Goal: Task Accomplishment & Management: Complete application form

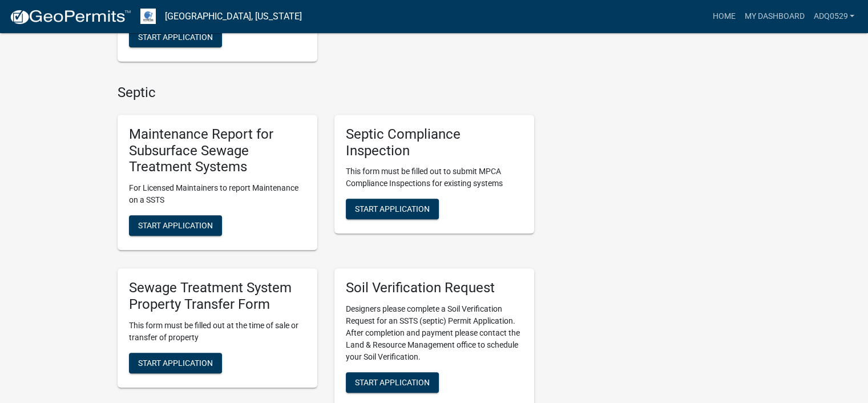
scroll to position [513, 0]
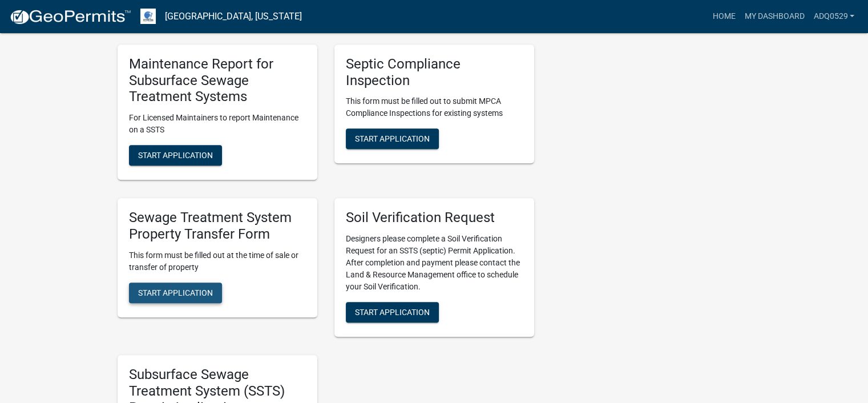
click at [218, 289] on button "Start Application" at bounding box center [175, 292] width 93 height 21
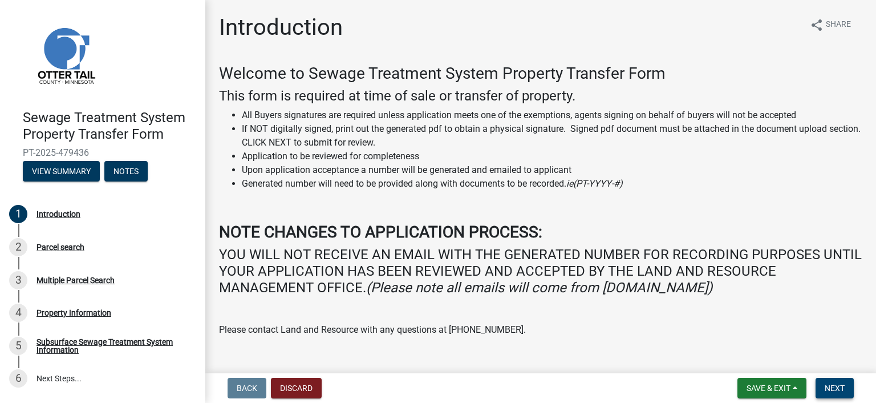
click at [821, 384] on button "Next" at bounding box center [835, 388] width 38 height 21
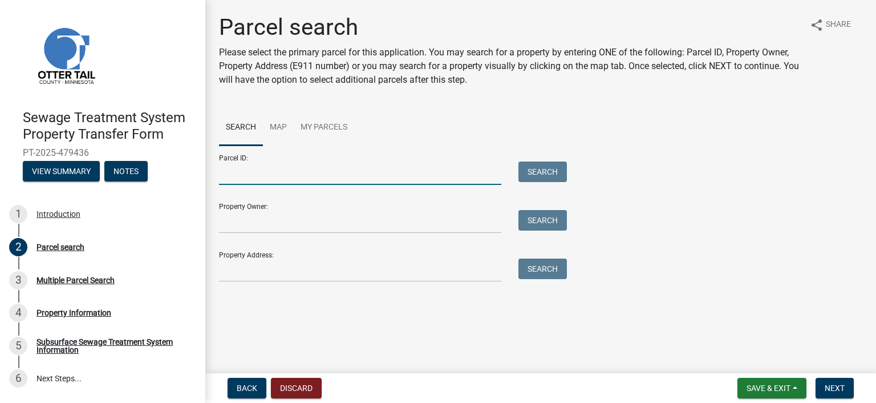
click at [224, 174] on input "Parcel ID:" at bounding box center [360, 172] width 282 height 23
paste input "20.000.99.0396.000"
type input "20.000.99.0396.000"
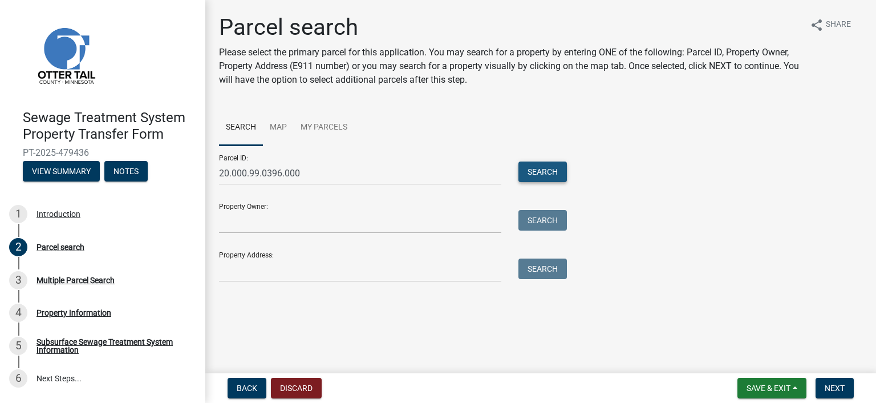
click at [546, 171] on button "Search" at bounding box center [542, 171] width 48 height 21
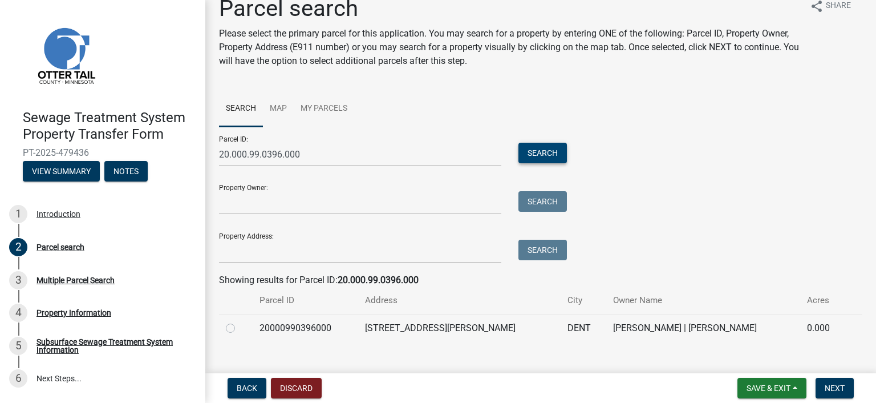
scroll to position [37, 0]
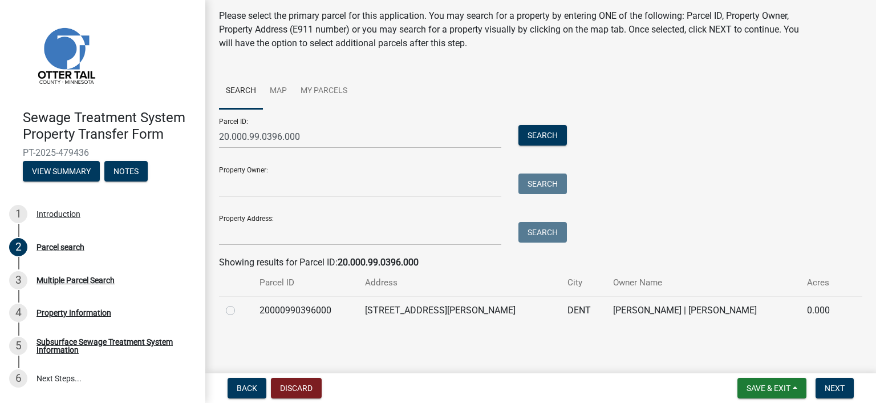
click at [240, 303] on label at bounding box center [240, 303] width 0 height 0
click at [240, 309] on input "radio" at bounding box center [243, 306] width 7 height 7
radio input "true"
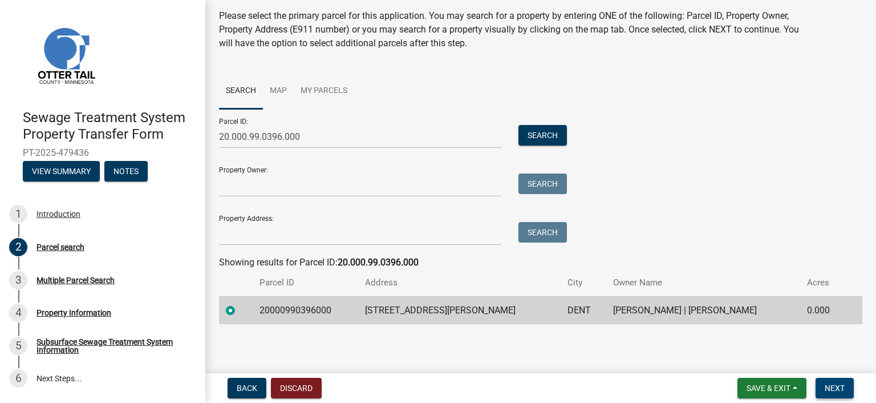
click at [839, 385] on span "Next" at bounding box center [835, 387] width 20 height 9
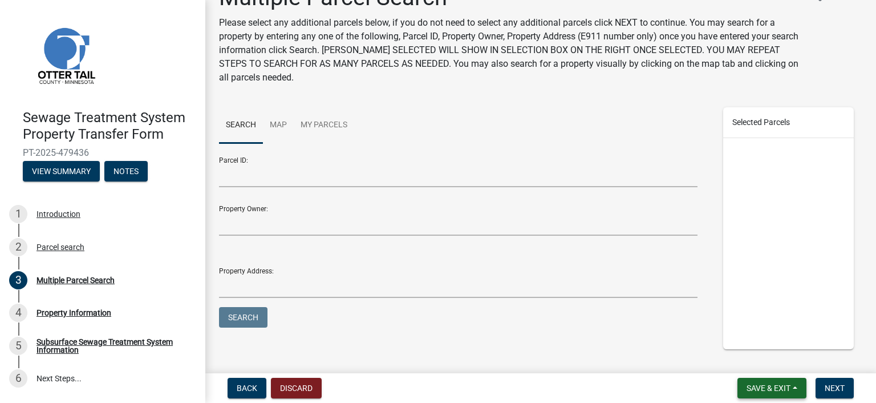
scroll to position [57, 0]
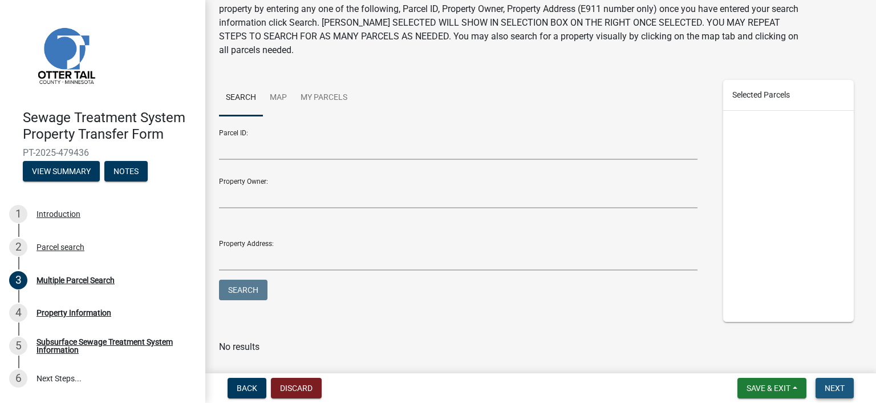
click at [828, 389] on span "Next" at bounding box center [835, 387] width 20 height 9
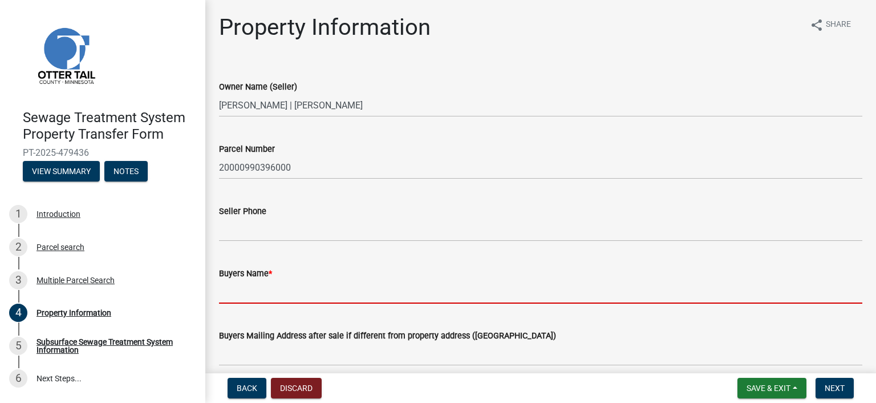
click at [360, 286] on input "Buyers Name *" at bounding box center [540, 291] width 643 height 23
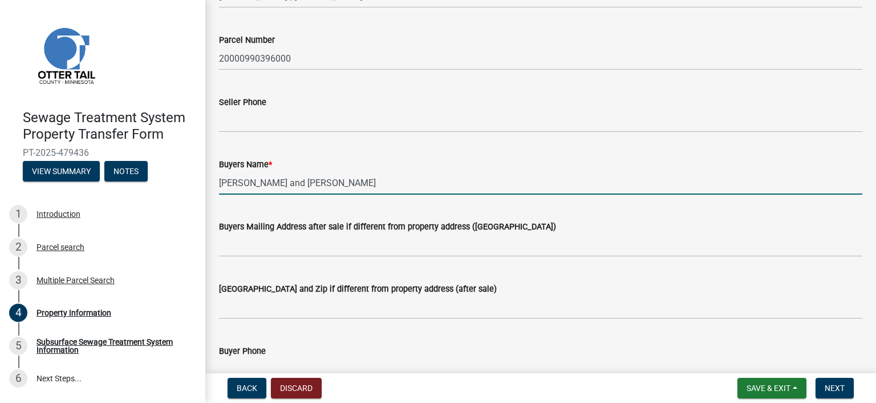
scroll to position [114, 0]
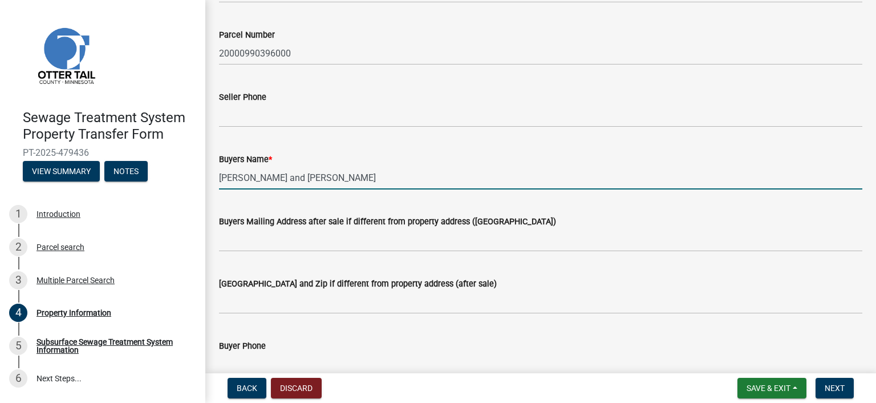
type input "[PERSON_NAME] and [PERSON_NAME]"
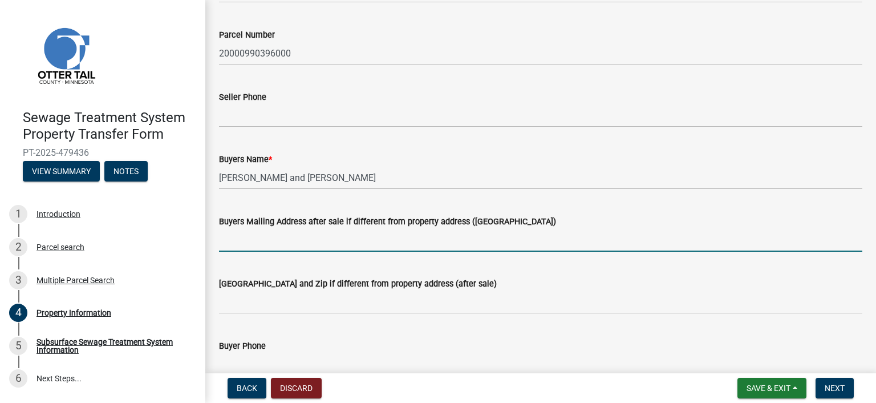
click at [367, 244] on input "Buyers Mailing Address after sale if different from property address ([GEOGRAPH…" at bounding box center [540, 239] width 643 height 23
click at [225, 235] on input "Buyers Mailing Address after sale if different from property address ([GEOGRAPH…" at bounding box center [540, 239] width 643 height 23
type input "[STREET_ADDRESS]"
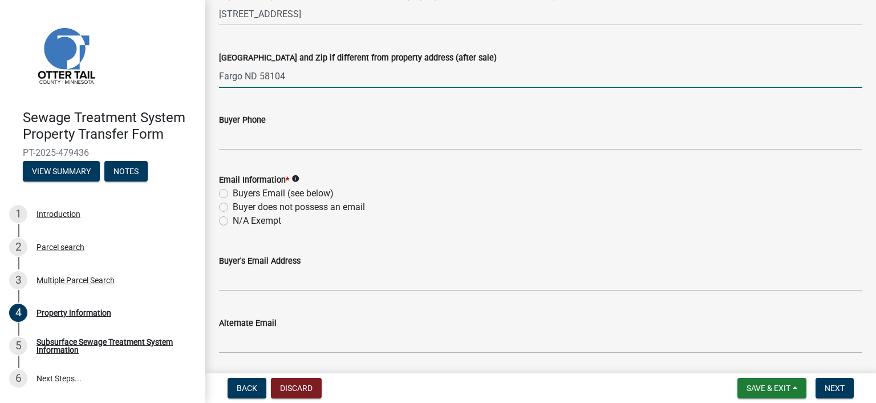
scroll to position [342, 0]
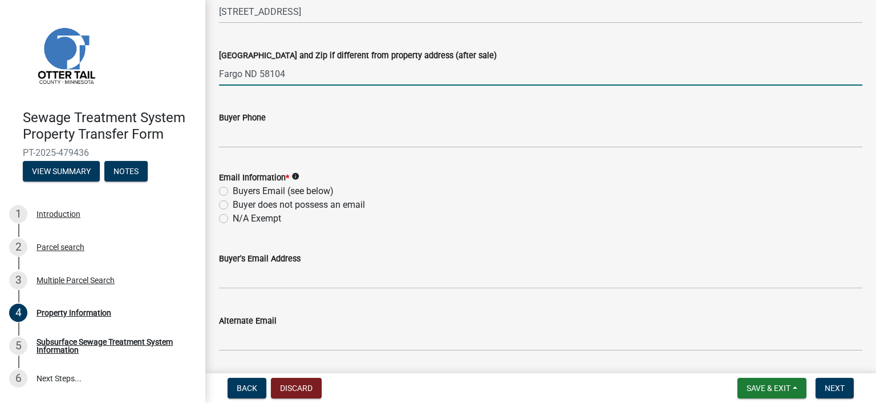
type input "Fargo ND 58104"
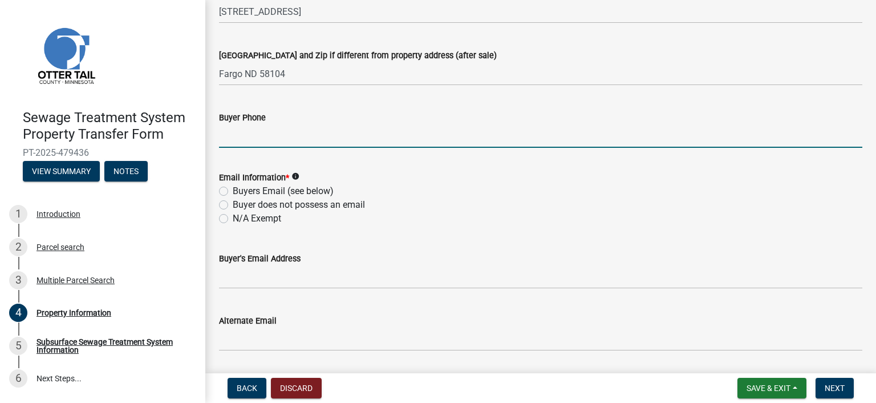
click at [234, 140] on input "Buyer Phone" at bounding box center [540, 135] width 643 height 23
type input "7016407639"
click at [233, 191] on label "Buyers Email (see below)" at bounding box center [283, 191] width 101 height 14
click at [233, 191] on input "Buyers Email (see below)" at bounding box center [236, 187] width 7 height 7
radio input "true"
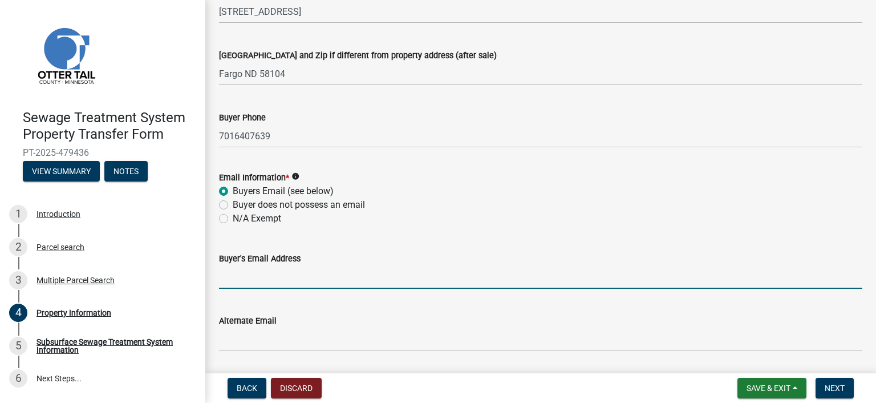
click at [268, 282] on input "Buyer's Email Address" at bounding box center [540, 276] width 643 height 23
paste input "[PERSON_NAME][EMAIL_ADDRESS][DOMAIN_NAME]"
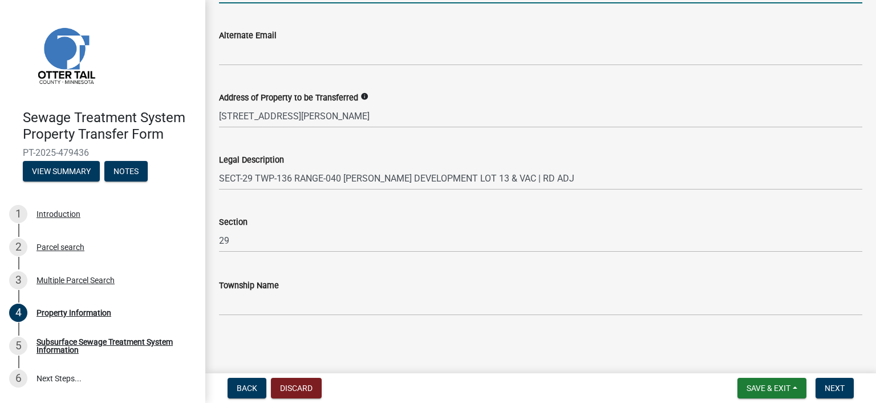
scroll to position [628, 0]
type input "[PERSON_NAME][EMAIL_ADDRESS][DOMAIN_NAME]"
click at [844, 384] on span "Next" at bounding box center [835, 387] width 20 height 9
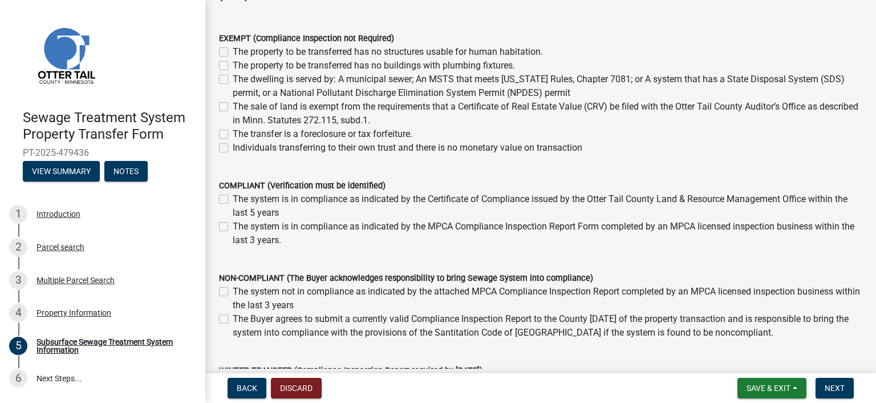
scroll to position [171, 0]
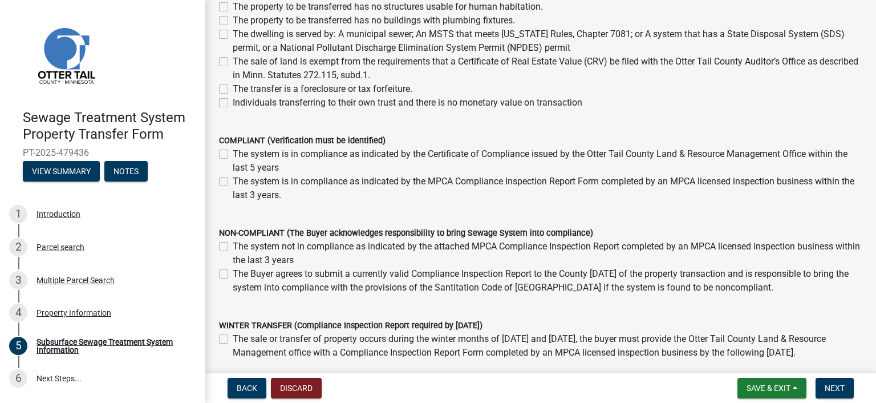
click at [233, 185] on label "The system is in compliance as indicated by the MPCA Compliance Inspection Repo…" at bounding box center [548, 188] width 630 height 27
click at [233, 182] on input "The system is in compliance as indicated by the MPCA Compliance Inspection Repo…" at bounding box center [236, 178] width 7 height 7
checkbox input "true"
checkbox input "false"
checkbox input "true"
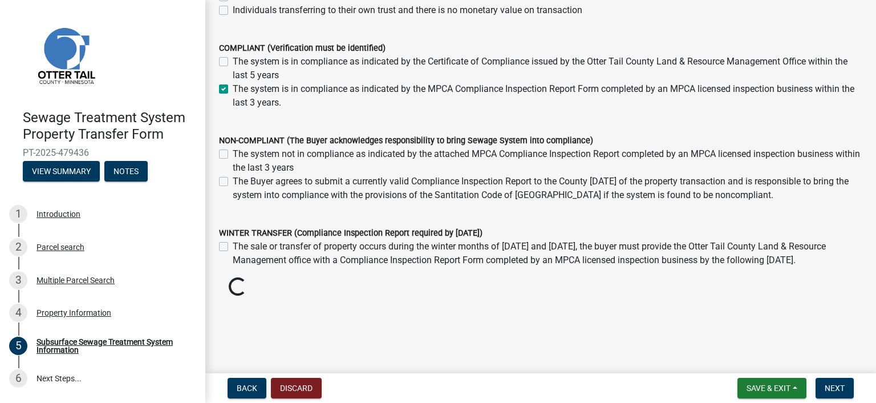
scroll to position [253, 0]
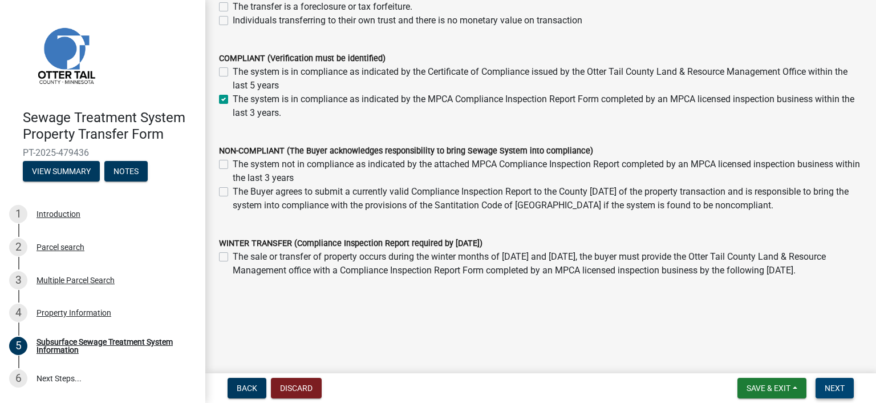
click at [826, 383] on span "Next" at bounding box center [835, 387] width 20 height 9
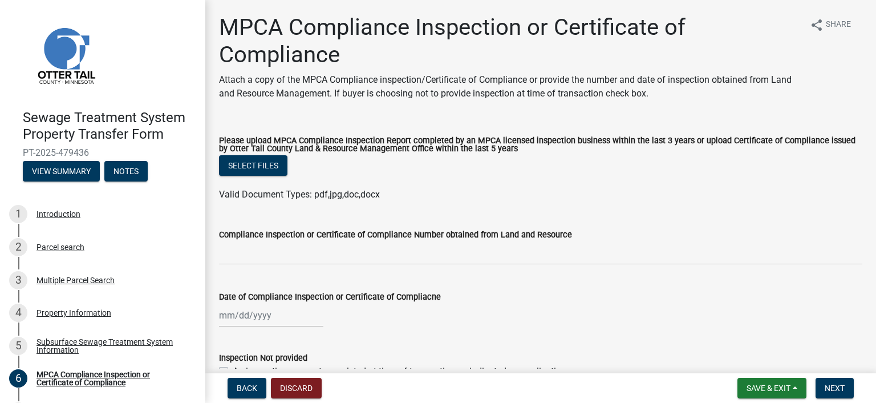
click at [228, 319] on div at bounding box center [271, 314] width 104 height 23
select select "9"
select select "2025"
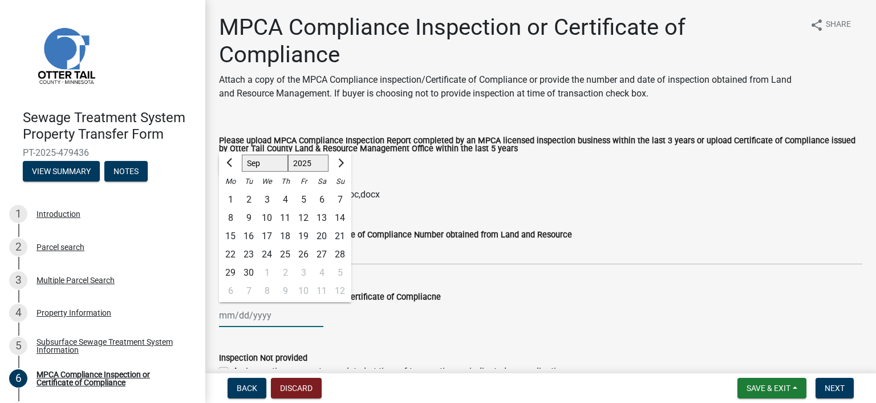
click at [226, 316] on input "Date of Compliance Inspection or Certificate of Compliacne" at bounding box center [271, 314] width 104 height 23
type input "07162025"
click at [228, 313] on input "07162025" at bounding box center [271, 314] width 104 height 23
click at [244, 316] on input "07/162025" at bounding box center [271, 314] width 104 height 23
type input "[DATE]"
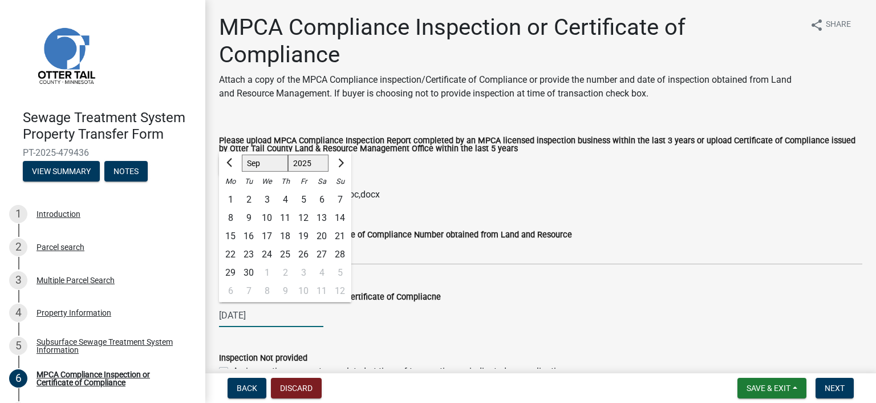
click at [346, 331] on wm-data-entity-input "Date of Compliance Inspection or Certificate of Compliacne [DATE] Jan Feb Mar A…" at bounding box center [540, 305] width 643 height 63
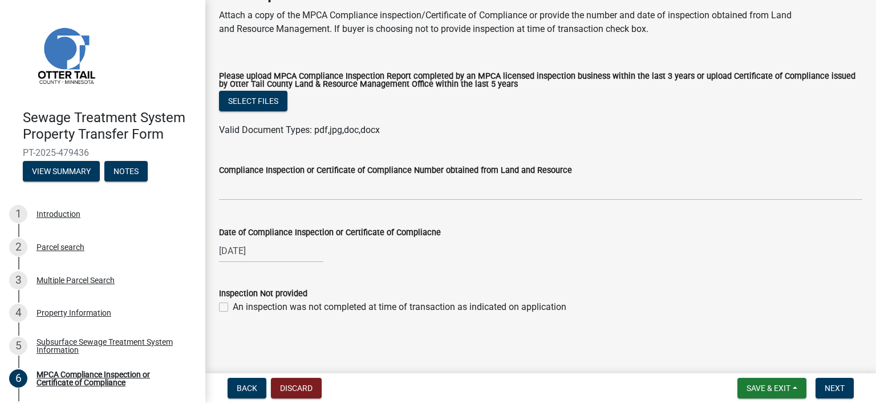
scroll to position [65, 0]
click at [825, 379] on button "Next" at bounding box center [835, 388] width 38 height 21
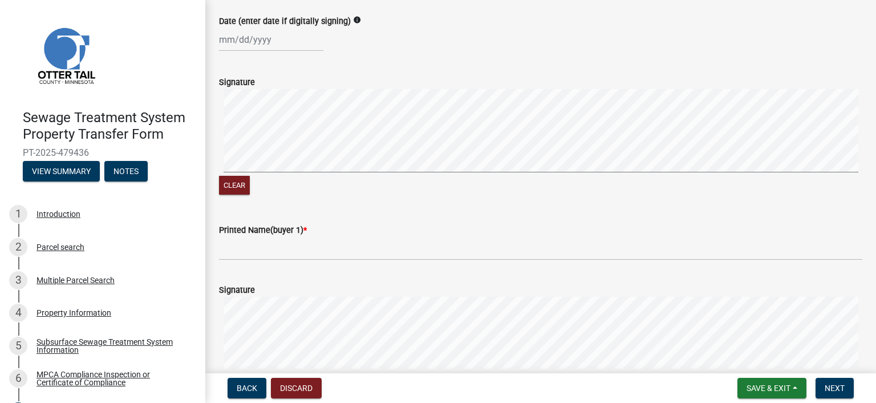
scroll to position [114, 0]
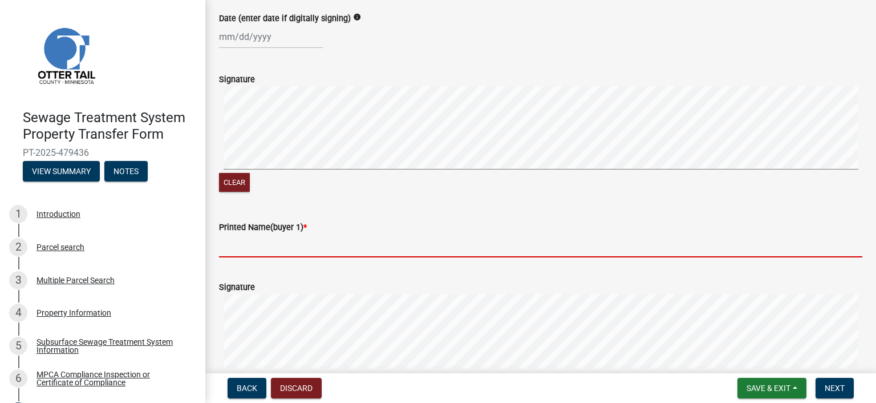
click at [257, 257] on input "Printed Name(buyer 1) *" at bounding box center [540, 245] width 643 height 23
click at [262, 257] on input "Printed Name(buyer 1) *" at bounding box center [540, 245] width 643 height 23
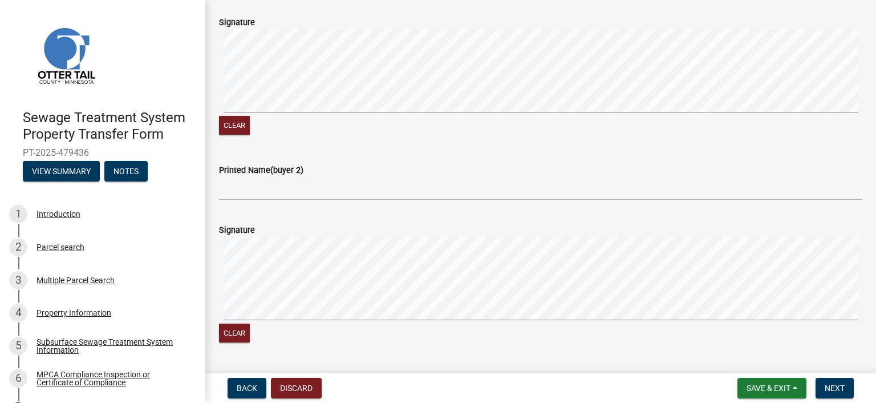
scroll to position [399, 0]
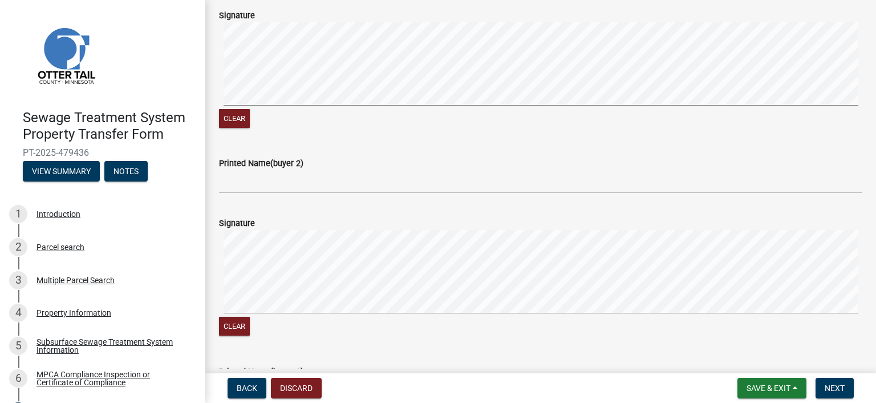
type input "[PERSON_NAME]"
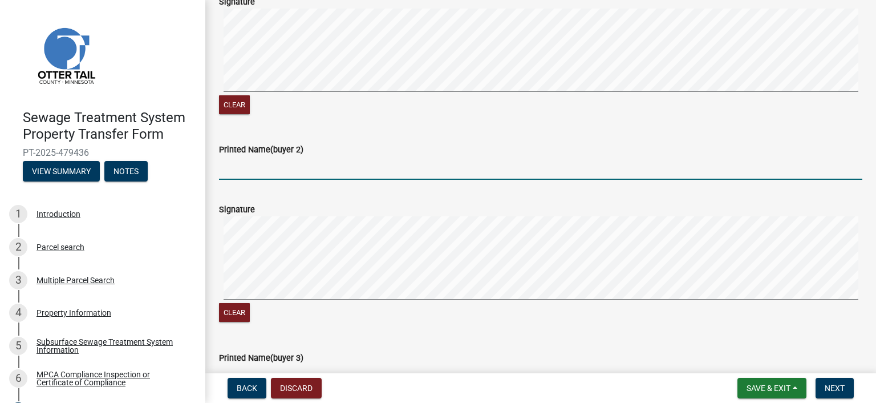
click at [240, 180] on input "Printed Name(buyer 2)" at bounding box center [540, 167] width 643 height 23
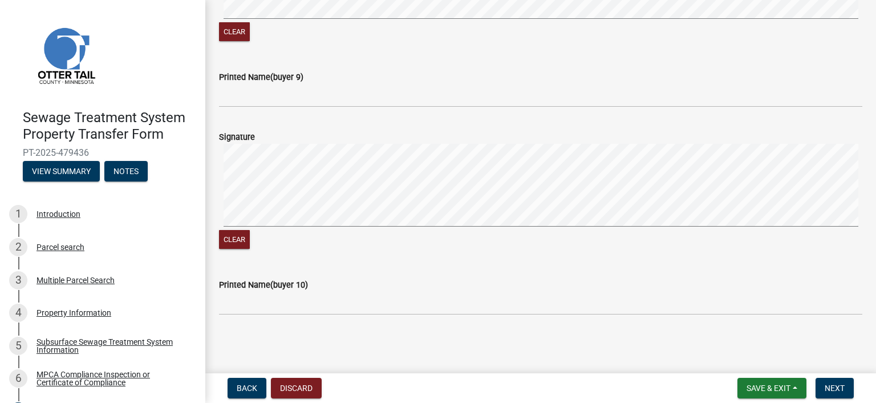
scroll to position [1940, 0]
type input "[PERSON_NAME]"
click at [832, 380] on button "Next" at bounding box center [835, 388] width 38 height 21
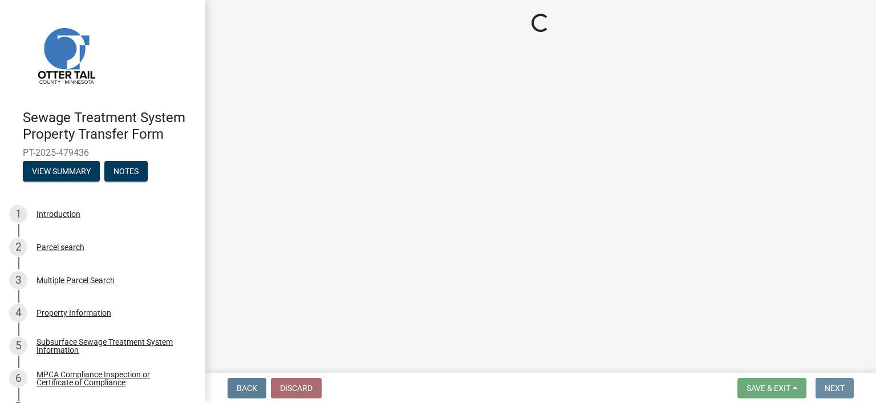
scroll to position [0, 0]
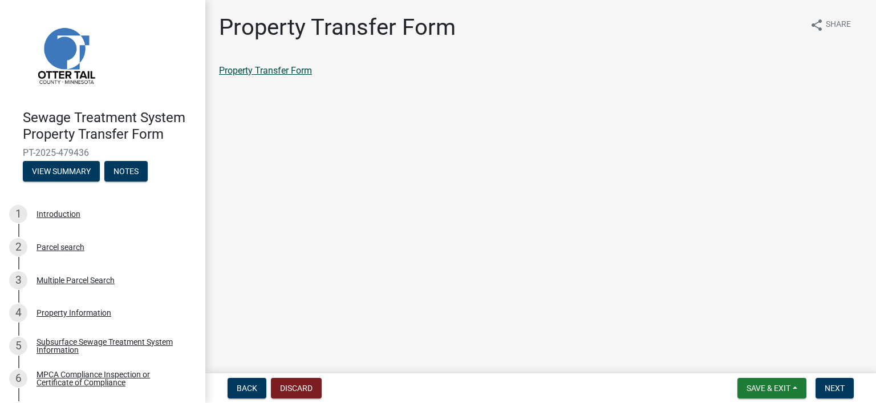
click at [267, 68] on link "Property Transfer Form" at bounding box center [265, 70] width 93 height 11
